Goal: Task Accomplishment & Management: Manage account settings

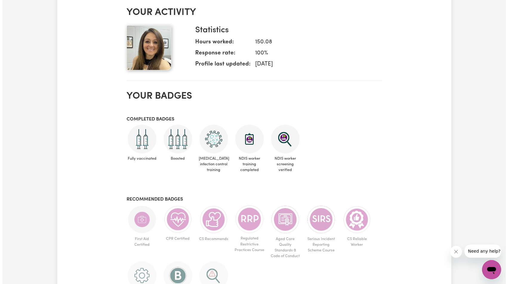
scroll to position [65, 0]
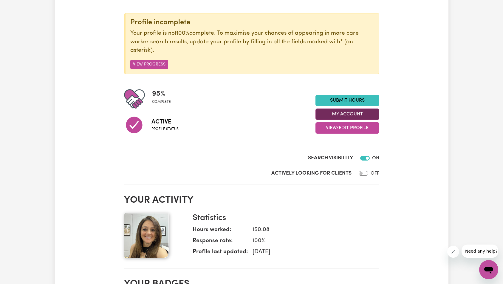
click at [358, 115] on button "My Account" at bounding box center [348, 113] width 64 height 11
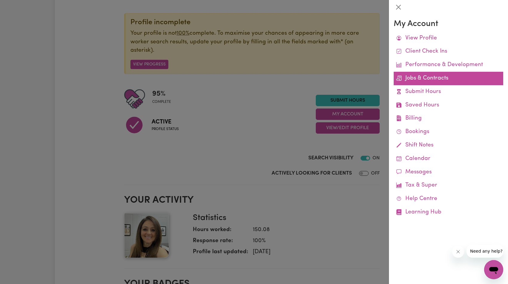
click at [424, 79] on link "Jobs & Contracts" at bounding box center [449, 78] width 110 height 13
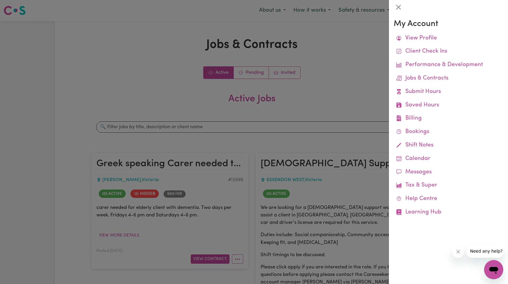
click at [304, 94] on div at bounding box center [254, 142] width 508 height 284
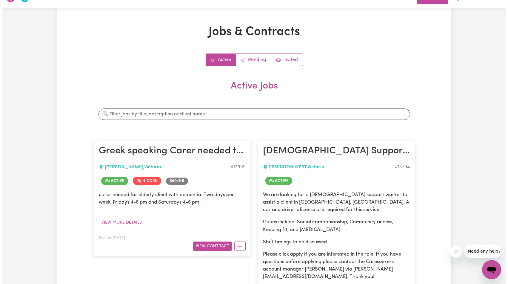
scroll to position [74, 0]
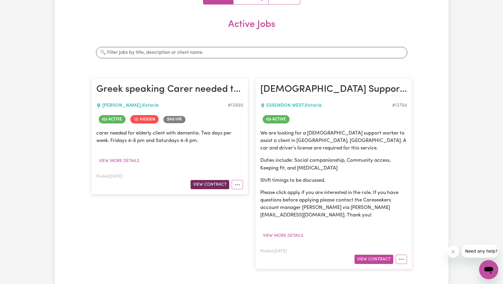
click at [213, 185] on button "View Contract" at bounding box center [210, 184] width 39 height 9
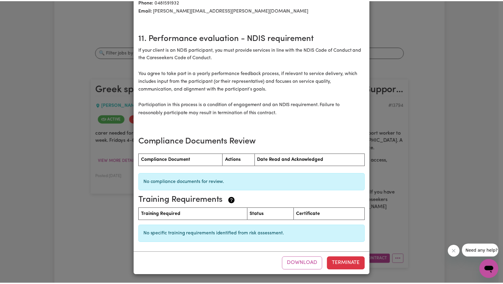
scroll to position [0, 0]
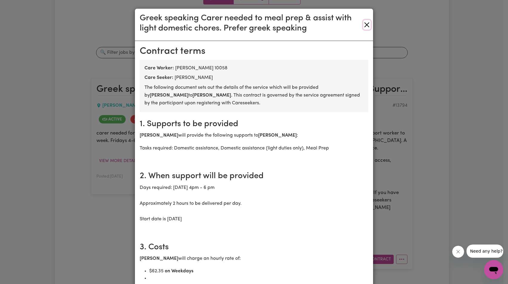
click at [363, 27] on button "Close" at bounding box center [366, 25] width 7 height 10
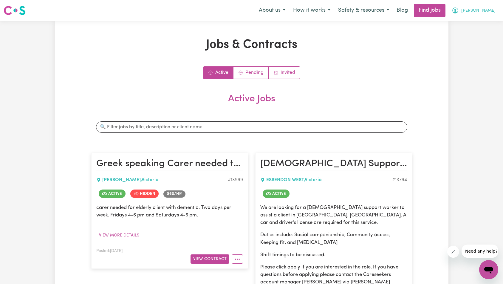
click at [487, 15] on button "[PERSON_NAME]" at bounding box center [474, 10] width 52 height 13
click at [487, 27] on link "My Account" at bounding box center [475, 23] width 47 height 11
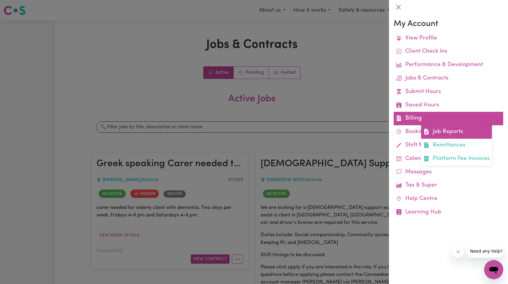
click at [444, 131] on link "Job Reports" at bounding box center [456, 131] width 71 height 13
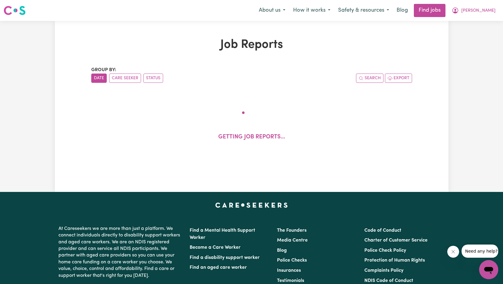
click at [452, 253] on icon "Close message from company" at bounding box center [453, 251] width 5 height 5
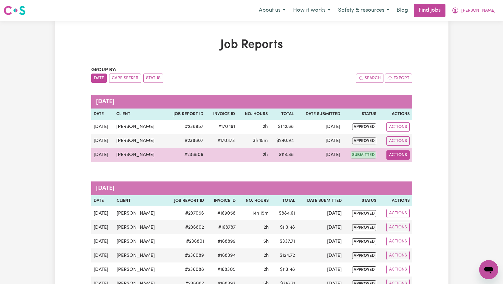
click at [402, 158] on button "Actions" at bounding box center [398, 154] width 23 height 9
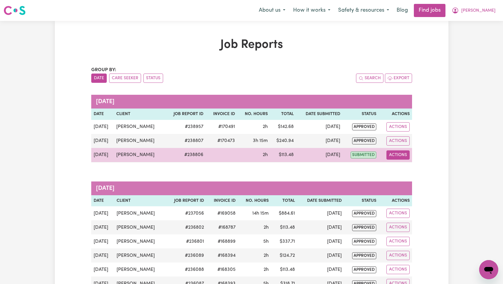
click at [399, 158] on button "Actions" at bounding box center [398, 154] width 23 height 9
click at [312, 155] on td "[DATE]" at bounding box center [319, 155] width 47 height 14
click at [186, 153] on td "# 238806" at bounding box center [185, 155] width 41 height 14
copy td "238806"
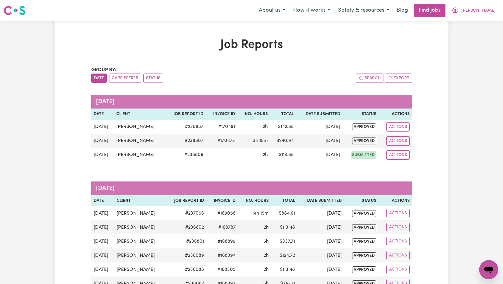
click at [492, 7] on span "[PERSON_NAME]" at bounding box center [479, 10] width 34 height 7
click at [486, 21] on link "My Account" at bounding box center [475, 23] width 47 height 11
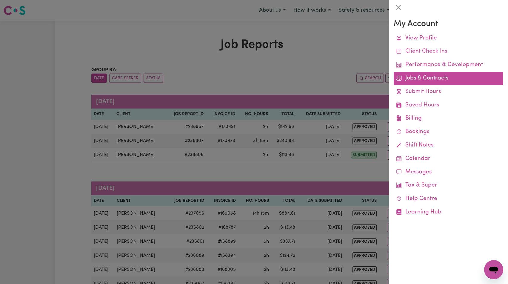
click at [415, 82] on link "Jobs & Contracts" at bounding box center [449, 78] width 110 height 13
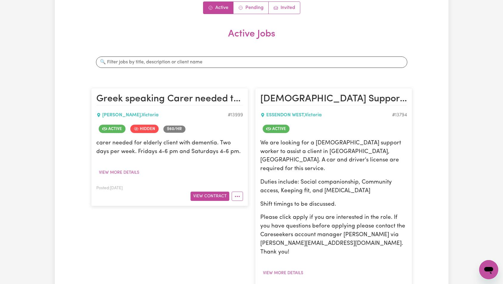
scroll to position [126, 0]
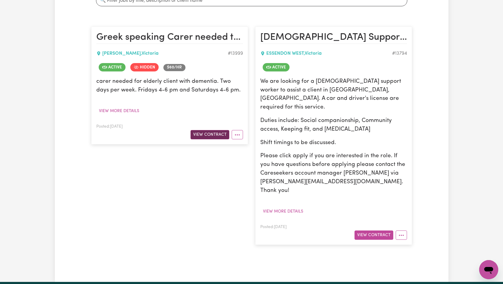
click at [214, 133] on button "View Contract" at bounding box center [210, 134] width 39 height 9
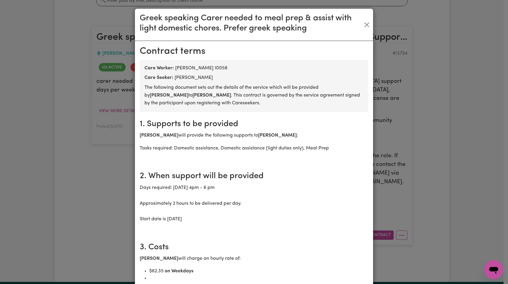
click at [216, 68] on div "Care Worker: [PERSON_NAME] 10058" at bounding box center [253, 67] width 219 height 7
copy div "10058"
click at [363, 20] on div "Greek speaking Carer needed to meal prep & assist with light domestic chores. P…" at bounding box center [254, 25] width 238 height 32
click at [364, 24] on button "Close" at bounding box center [366, 25] width 7 height 10
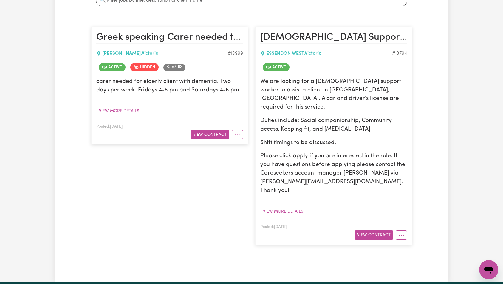
scroll to position [0, 0]
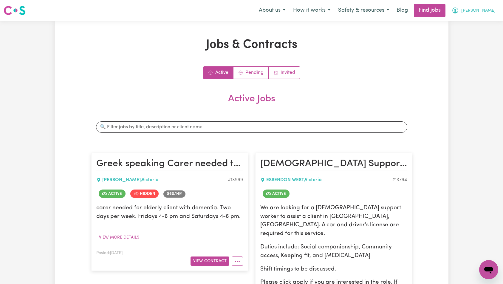
click at [492, 11] on span "[PERSON_NAME]" at bounding box center [479, 10] width 34 height 7
click at [474, 45] on link "Logout" at bounding box center [475, 45] width 47 height 11
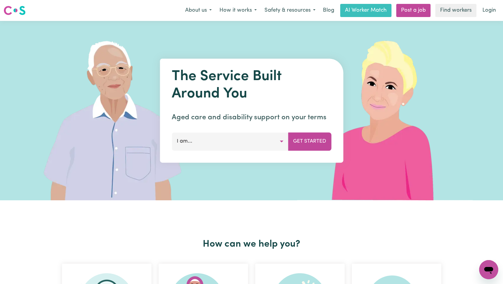
click at [486, 18] on nav "Menu About us How it works Safety & resources Blog AI Worker Match Post a job F…" at bounding box center [251, 10] width 503 height 21
click at [122, 69] on img at bounding box center [117, 110] width 178 height 179
click at [488, 10] on link "Login" at bounding box center [489, 10] width 21 height 13
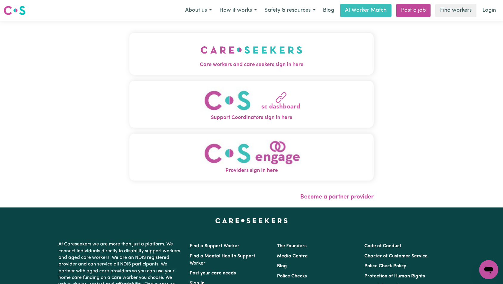
click at [239, 61] on span "Care workers and care seekers sign in here" at bounding box center [252, 65] width 245 height 8
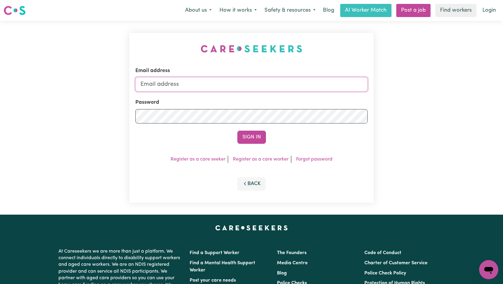
drag, startPoint x: 264, startPoint y: 88, endPoint x: 264, endPoint y: 85, distance: 3.6
click at [264, 88] on input "Email address" at bounding box center [251, 84] width 233 height 14
paste input "[EMAIL_ADDRESS][DOMAIN_NAME]"
type input "superuser~[EMAIL_ADDRESS][DOMAIN_NAME]"
click at [250, 134] on button "Sign In" at bounding box center [252, 136] width 29 height 13
